Goal: Find specific page/section

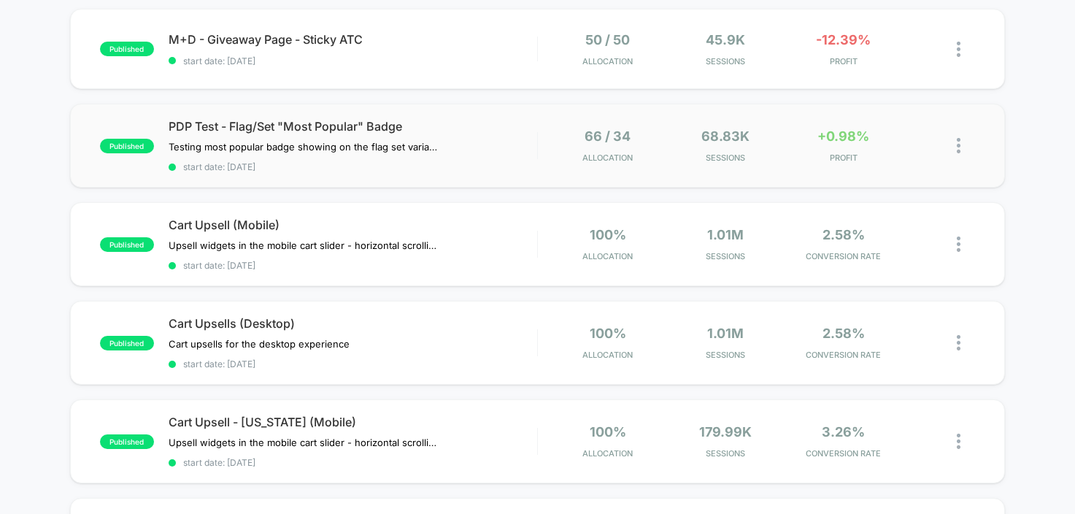
scroll to position [146, 0]
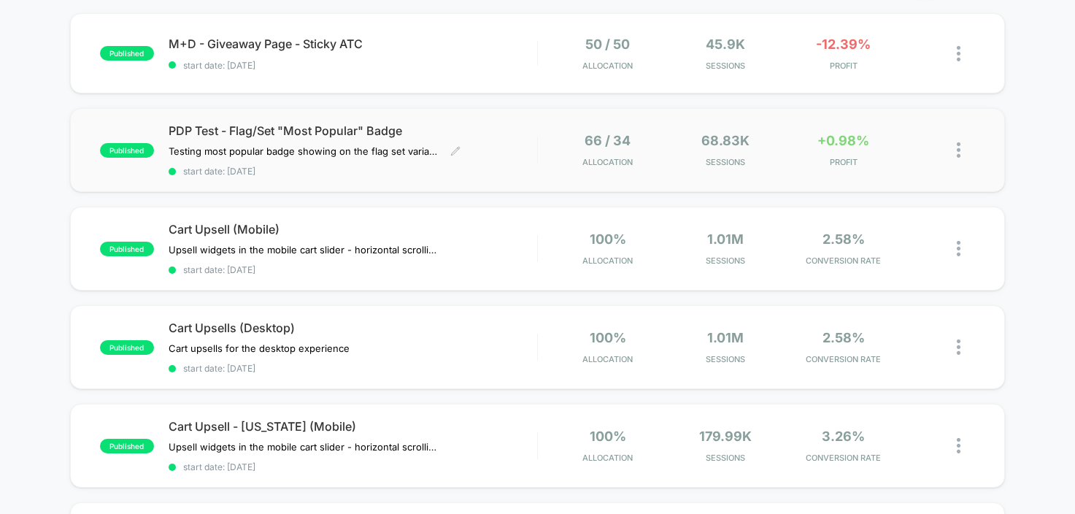
click at [520, 160] on div "PDP Test - Flag/Set "Most Popular" Badge Testing most popular badge showing on …" at bounding box center [353, 149] width 368 height 53
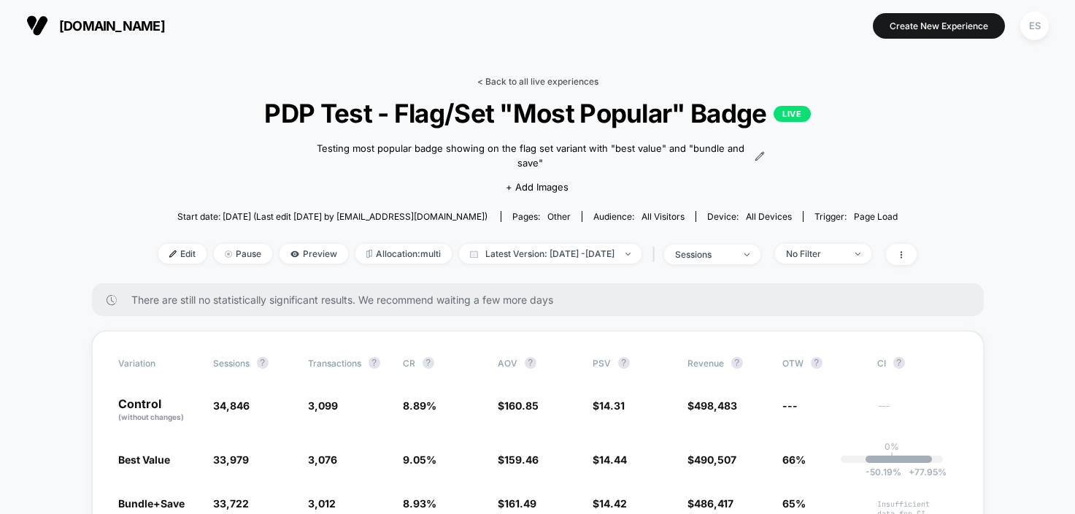
click at [505, 80] on link "< Back to all live experiences" at bounding box center [537, 81] width 121 height 11
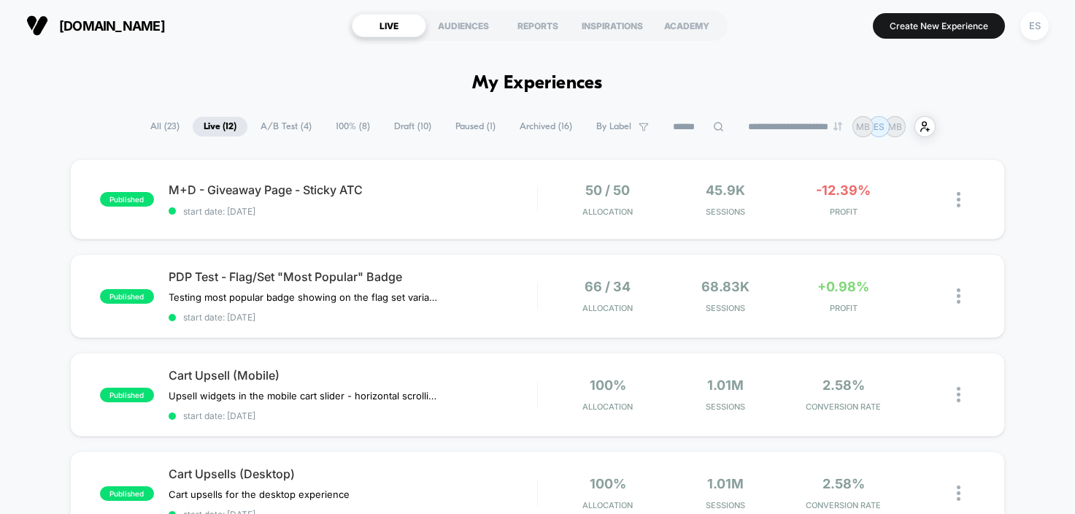
click at [286, 125] on span "A/B Test ( 4 )" at bounding box center [286, 127] width 73 height 20
